Goal: Find specific page/section: Find specific page/section

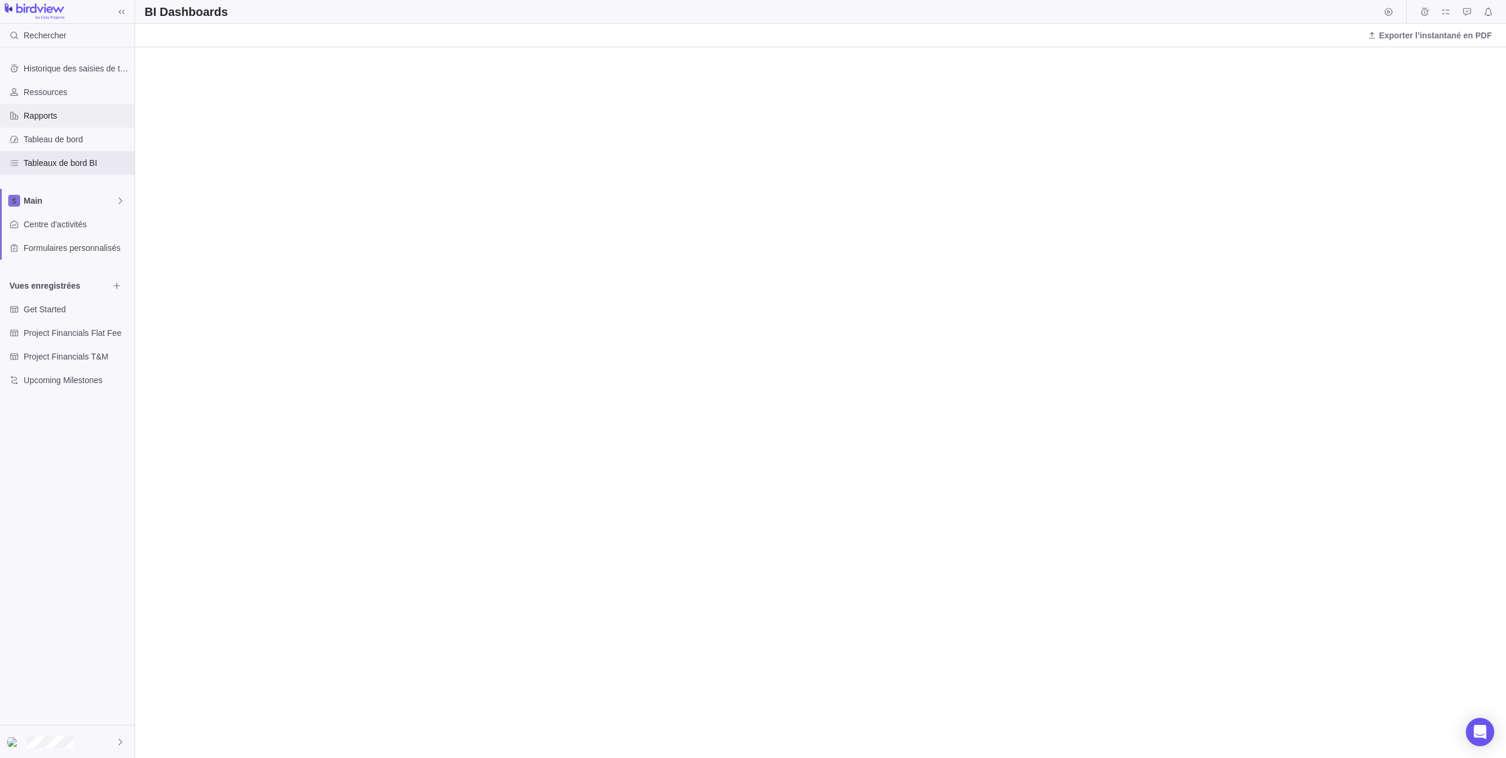
click at [32, 109] on div "Rapports" at bounding box center [67, 116] width 135 height 24
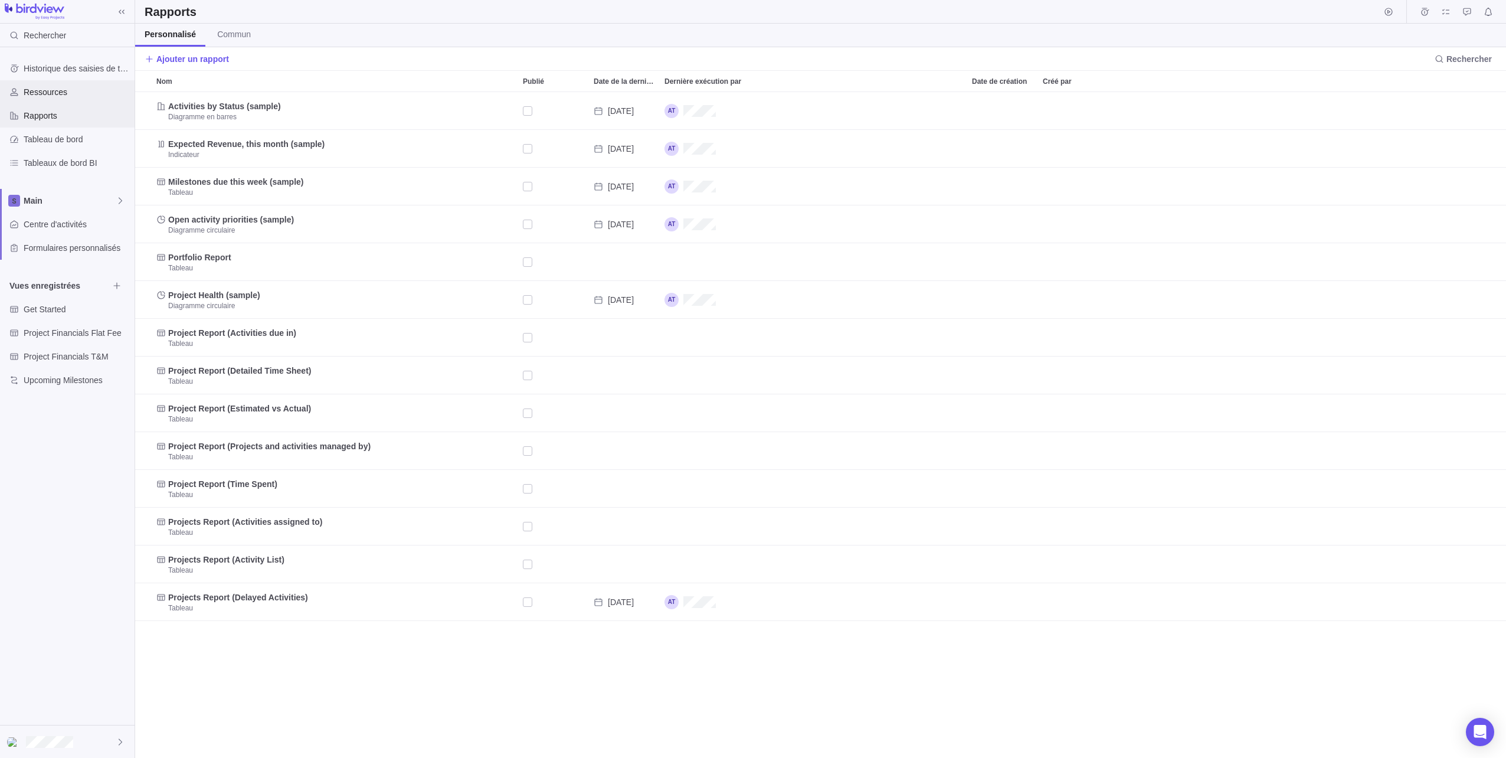
scroll to position [657, 1362]
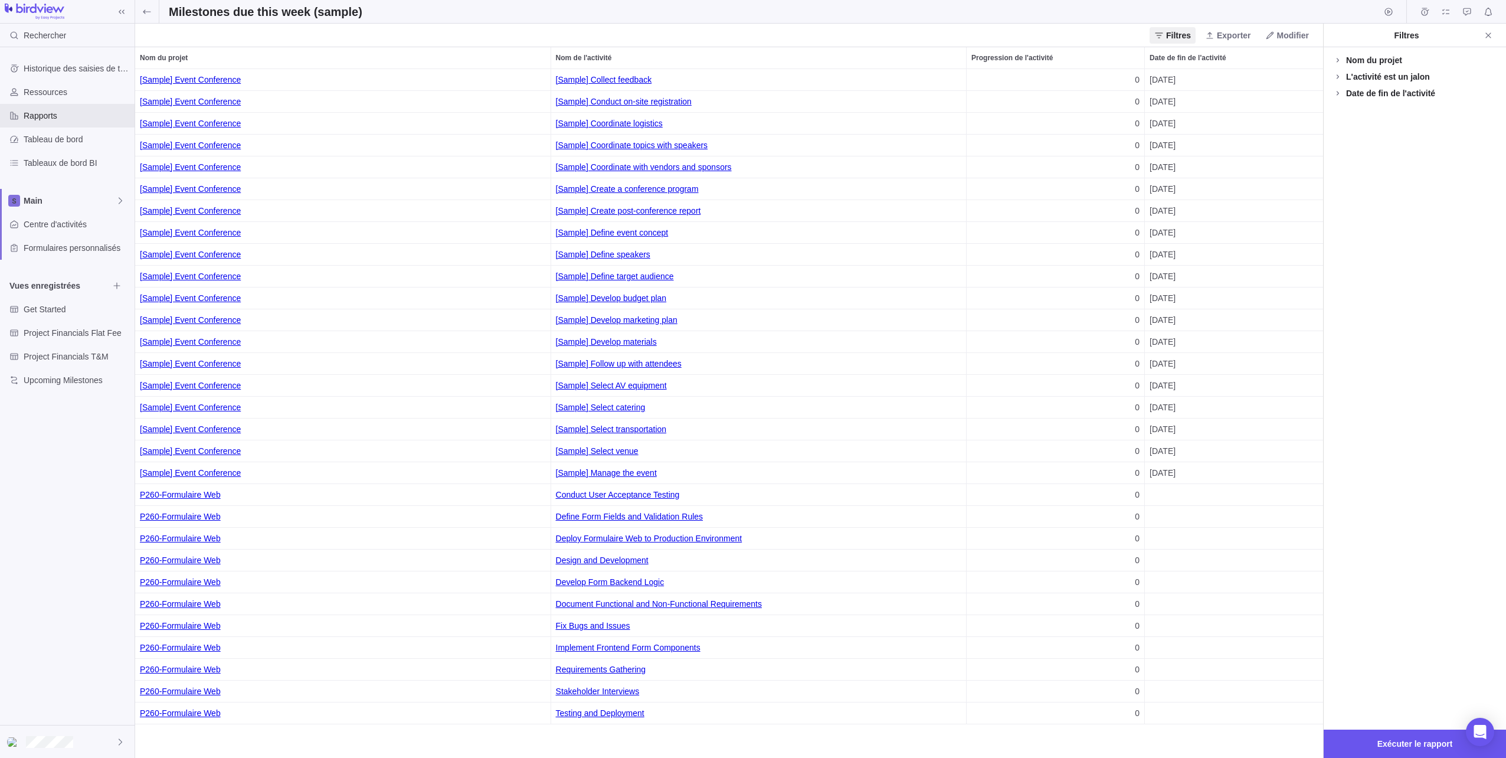
scroll to position [680, 1179]
click at [51, 73] on span "Historique des saisies de temps" at bounding box center [77, 69] width 106 height 12
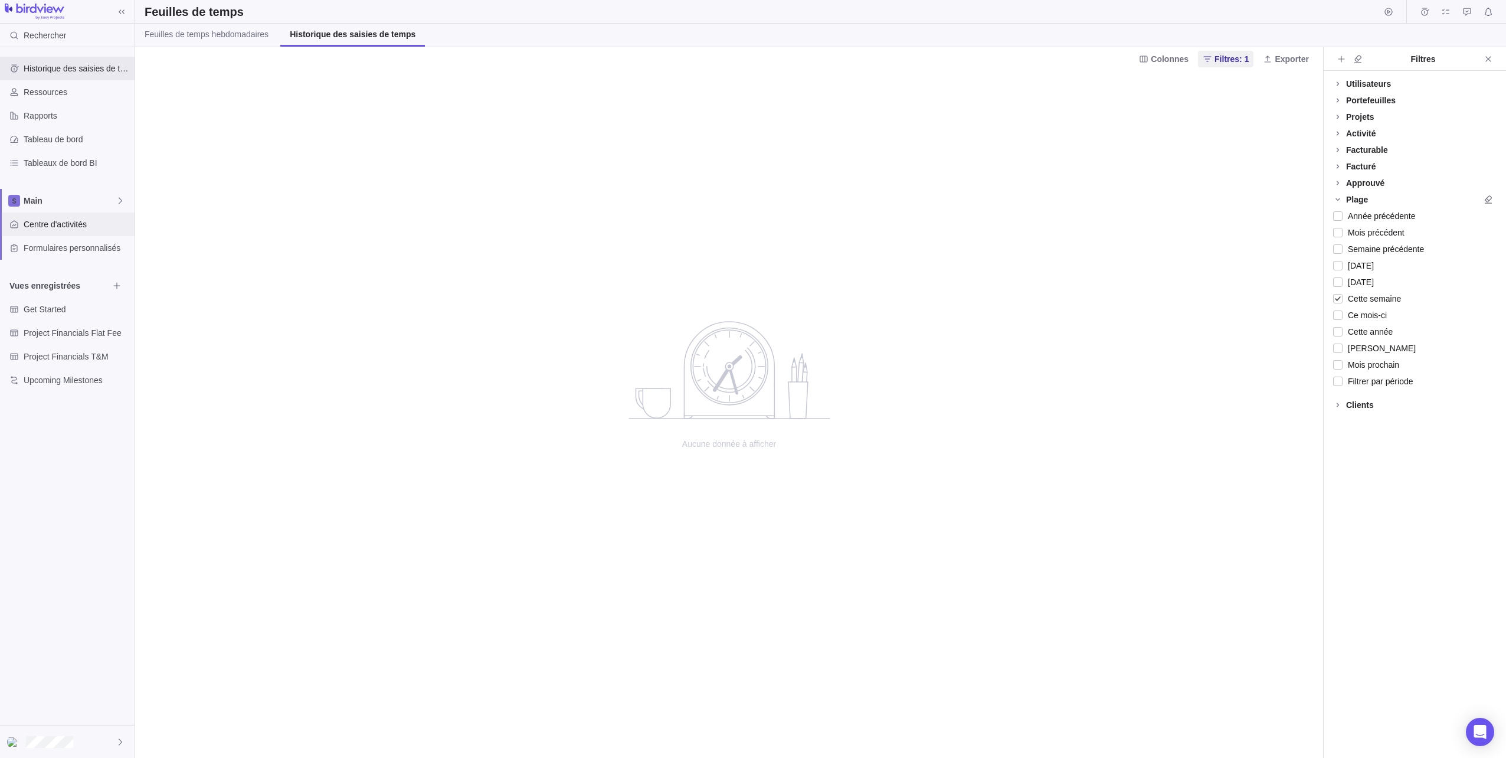
click at [81, 222] on span "Centre d'activités" at bounding box center [77, 224] width 106 height 12
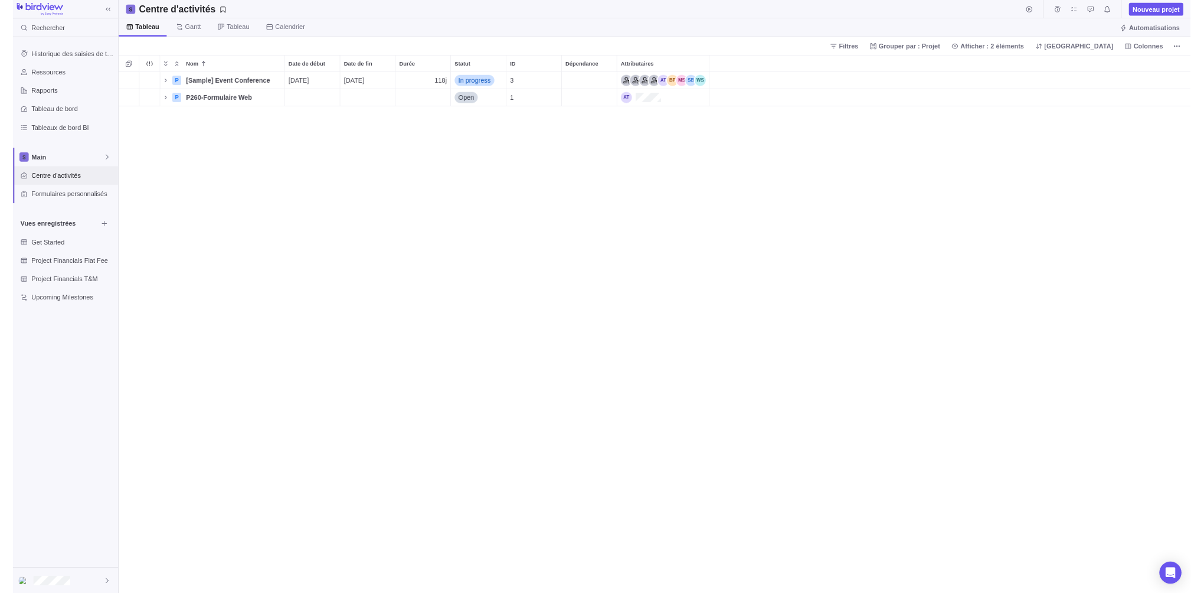
scroll to position [657, 1362]
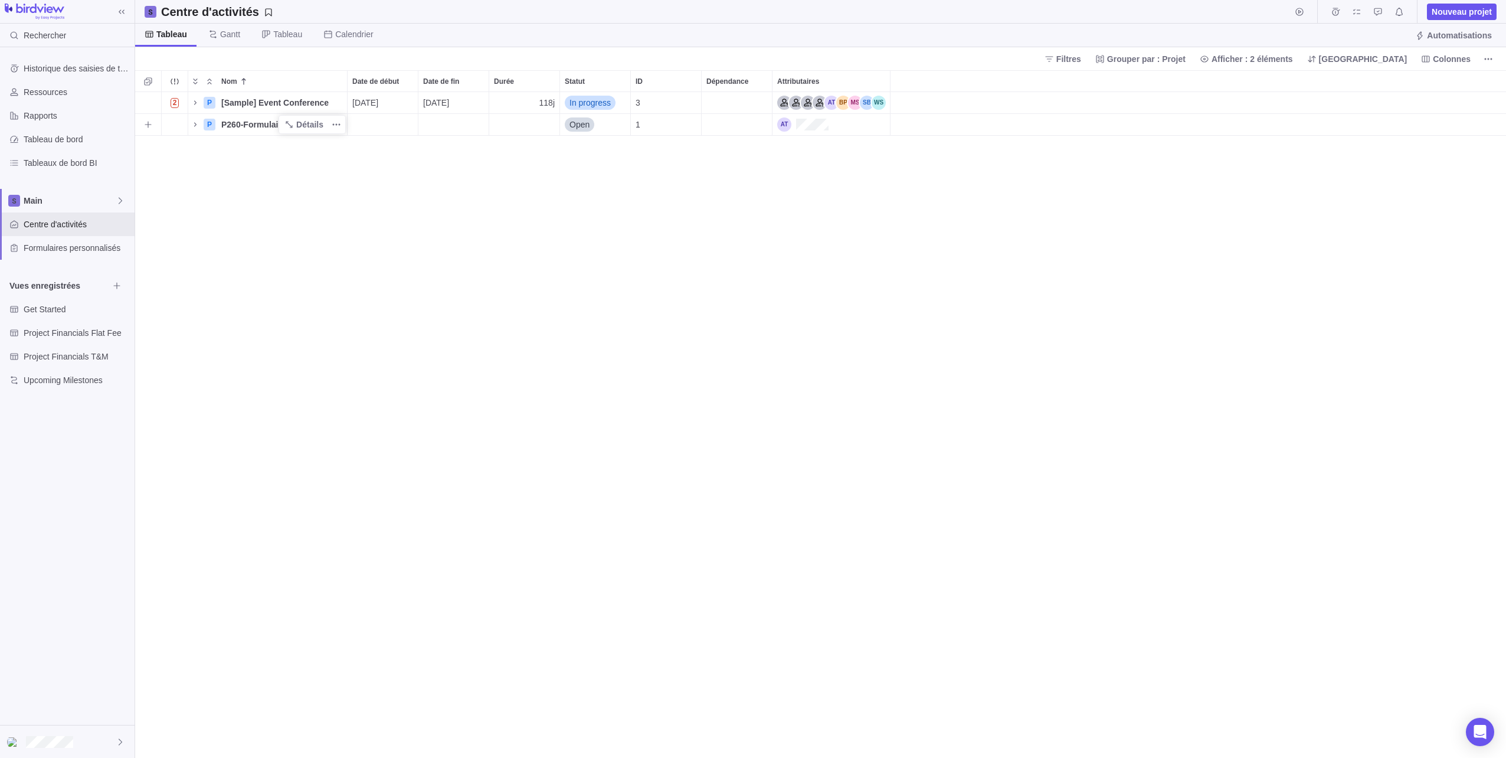
click at [263, 125] on span "P260-Formulaire Web" at bounding box center [263, 125] width 84 height 12
click at [504, 132] on div "Nom Date de début Date de fin Durée Statut ID Dépendance Attributaires 2 P [Sam…" at bounding box center [820, 414] width 1371 height 688
click at [191, 125] on icon "Nom" at bounding box center [195, 124] width 9 height 9
click at [212, 166] on icon "Nom" at bounding box center [209, 167] width 9 height 9
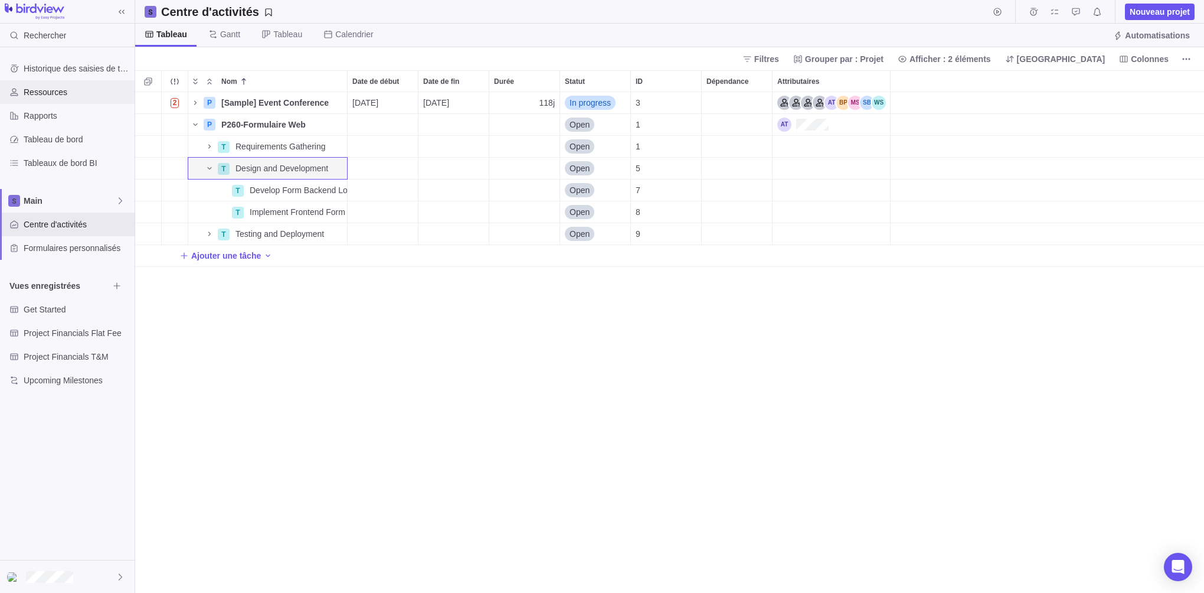
scroll to position [492, 1060]
